Goal: Navigation & Orientation: Go to known website

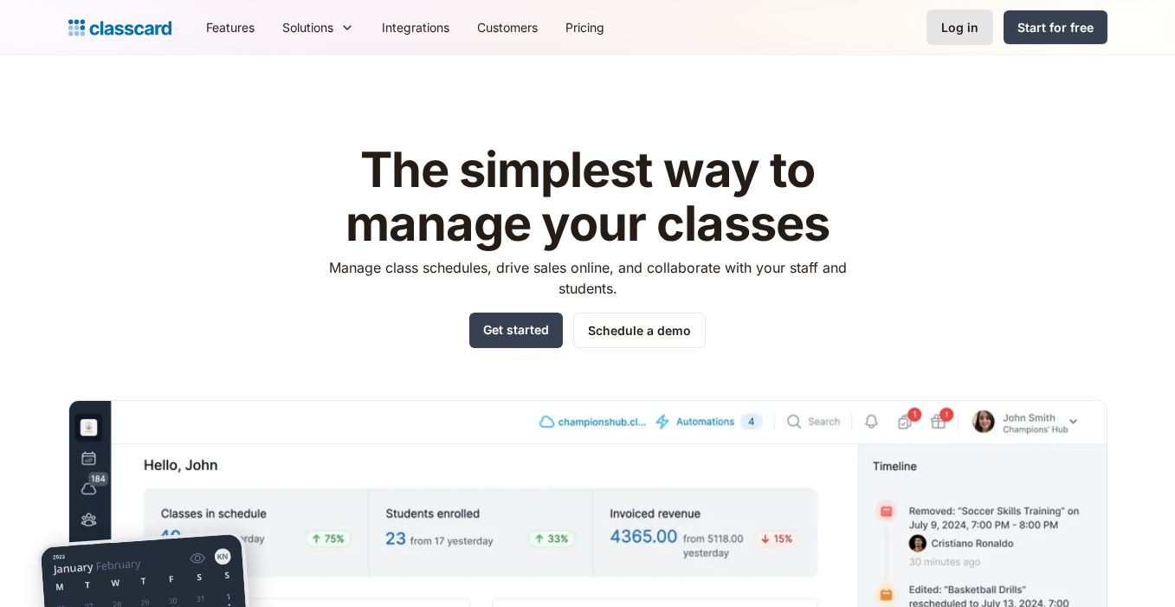
click at [958, 28] on div "Log in" at bounding box center [959, 27] width 37 height 18
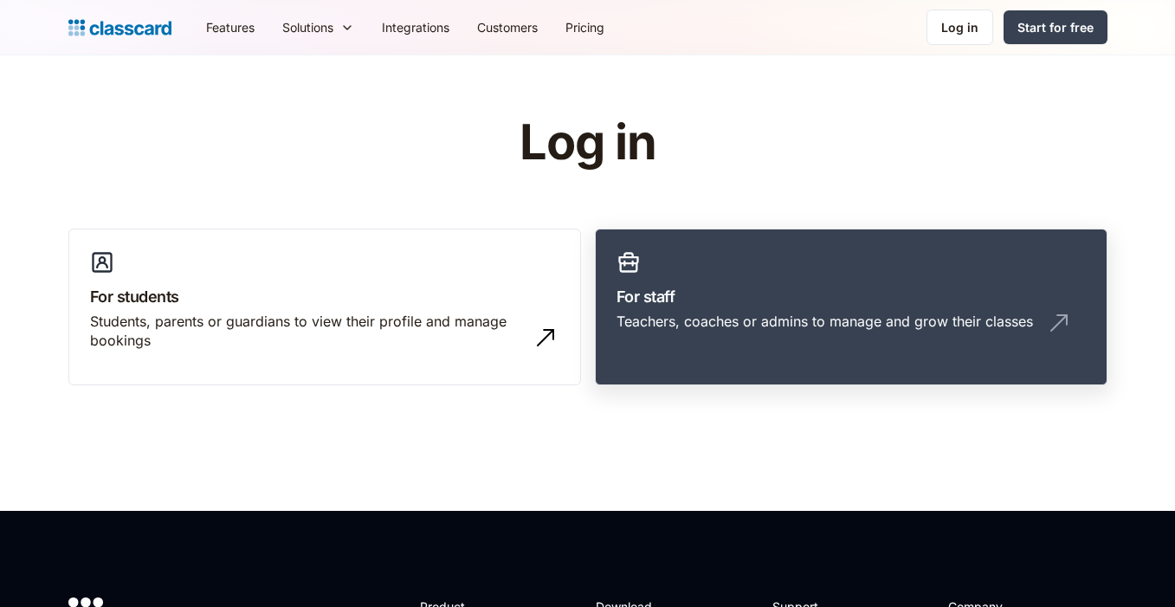
click at [794, 312] on div "Teachers, coaches or admins to manage and grow their classes" at bounding box center [824, 321] width 416 height 19
